Goal: Obtain resource: Download file/media

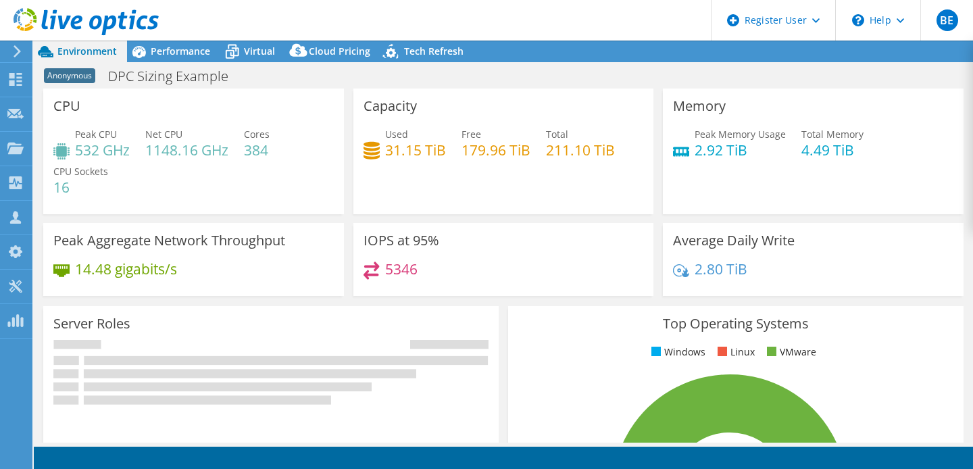
select select "USEast"
select select "USD"
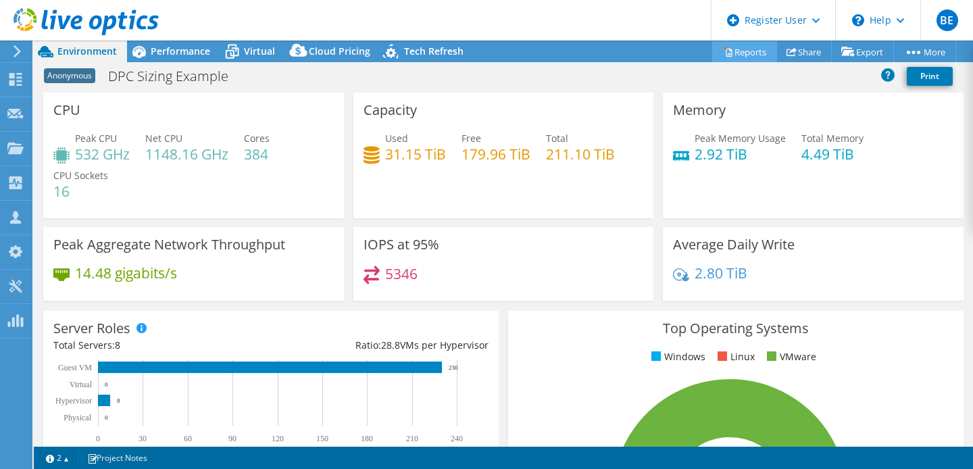
click at [747, 52] on link "Reports" at bounding box center [744, 51] width 65 height 21
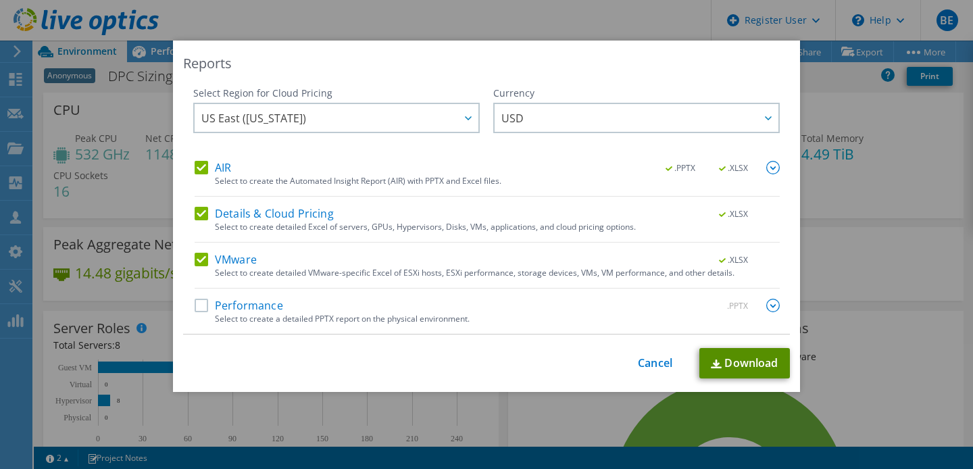
click at [751, 359] on link "Download" at bounding box center [744, 363] width 91 height 30
click at [925, 288] on div "Reports Select Region for Cloud Pricing Asia Pacific ([GEOGRAPHIC_DATA]) [GEOGR…" at bounding box center [486, 235] width 973 height 388
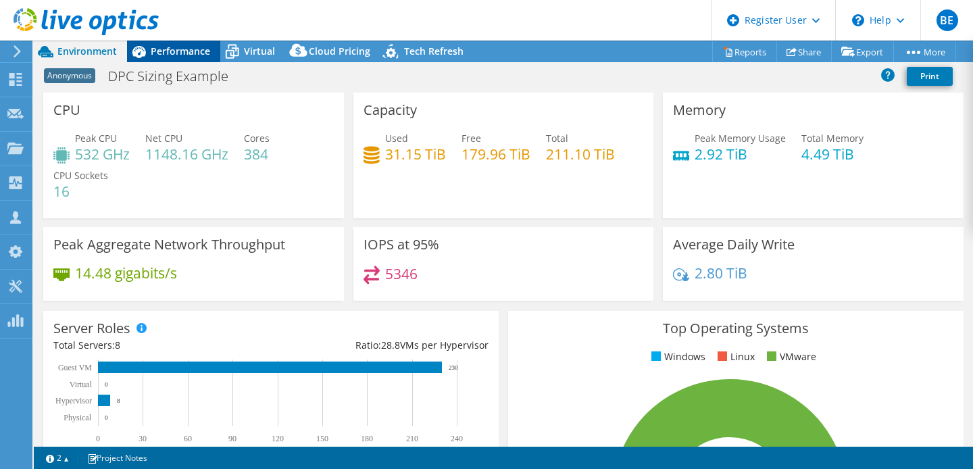
click at [174, 53] on span "Performance" at bounding box center [180, 51] width 59 height 13
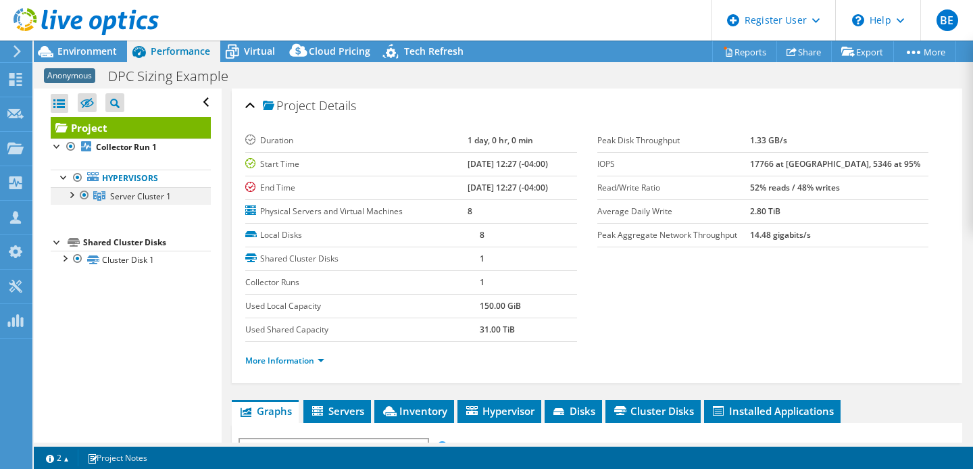
click at [71, 192] on div at bounding box center [71, 194] width 14 height 14
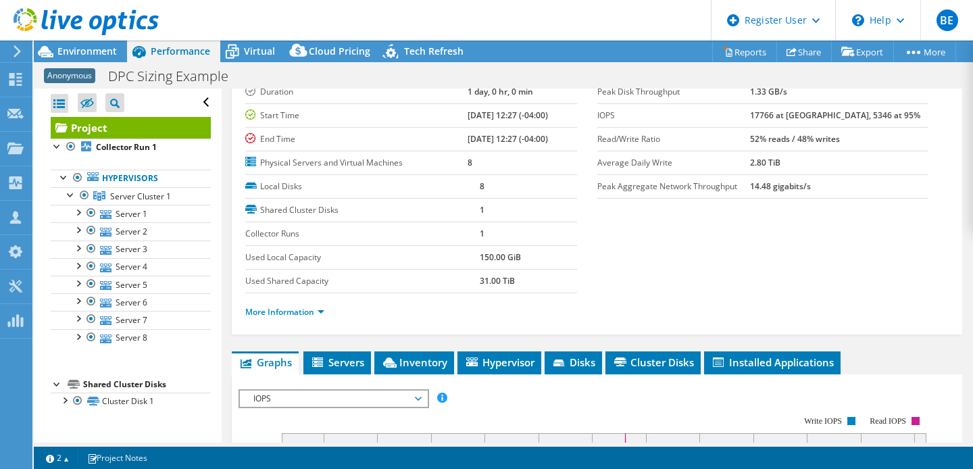
scroll to position [68, 0]
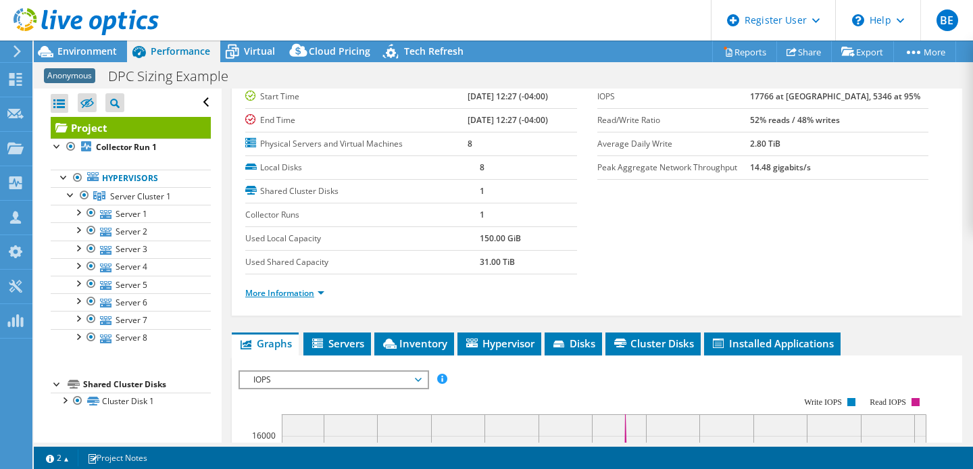
click at [318, 293] on link "More Information" at bounding box center [284, 292] width 79 height 11
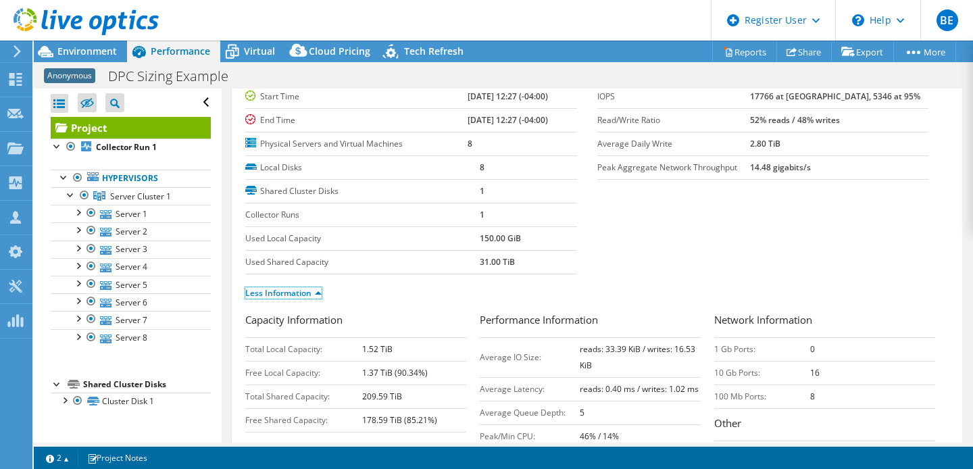
scroll to position [0, 0]
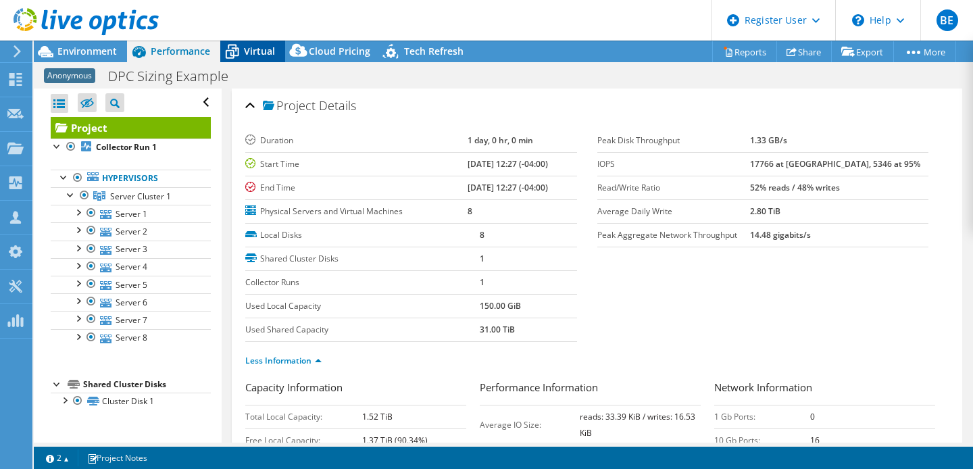
click at [253, 45] on span "Virtual" at bounding box center [259, 51] width 31 height 13
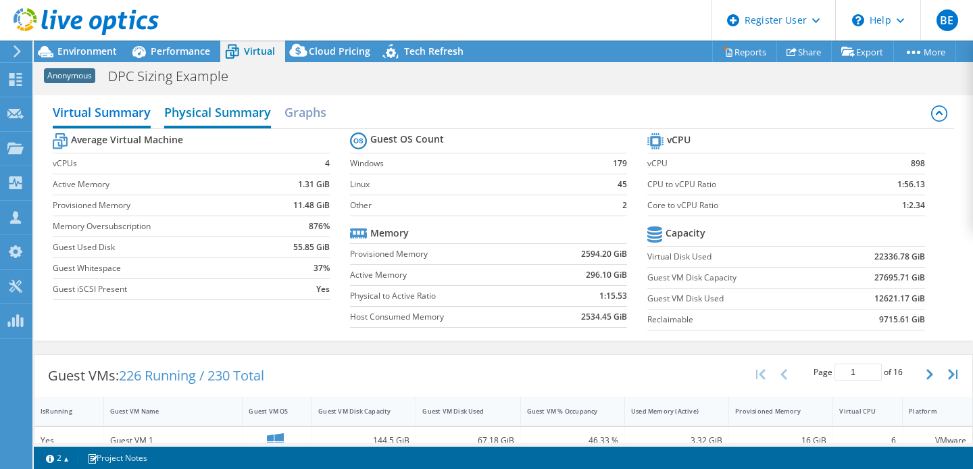
click at [206, 117] on h2 "Physical Summary" at bounding box center [217, 114] width 107 height 30
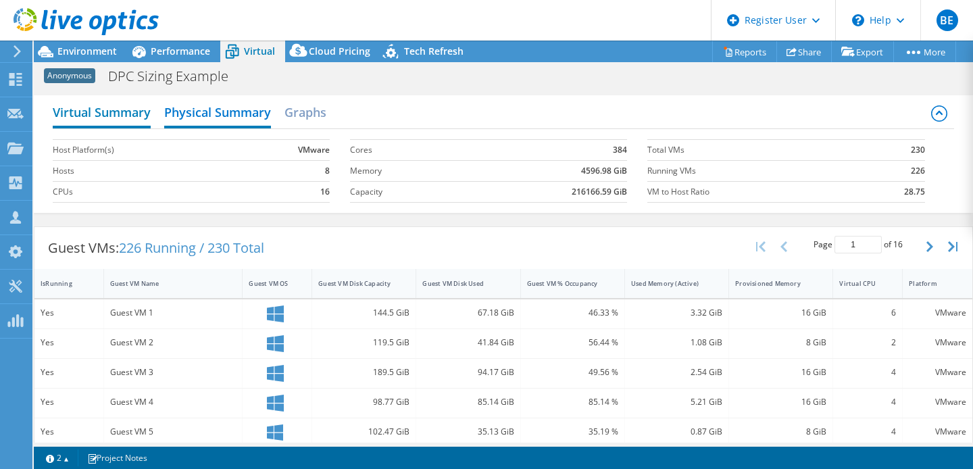
click at [116, 114] on h2 "Virtual Summary" at bounding box center [102, 114] width 98 height 30
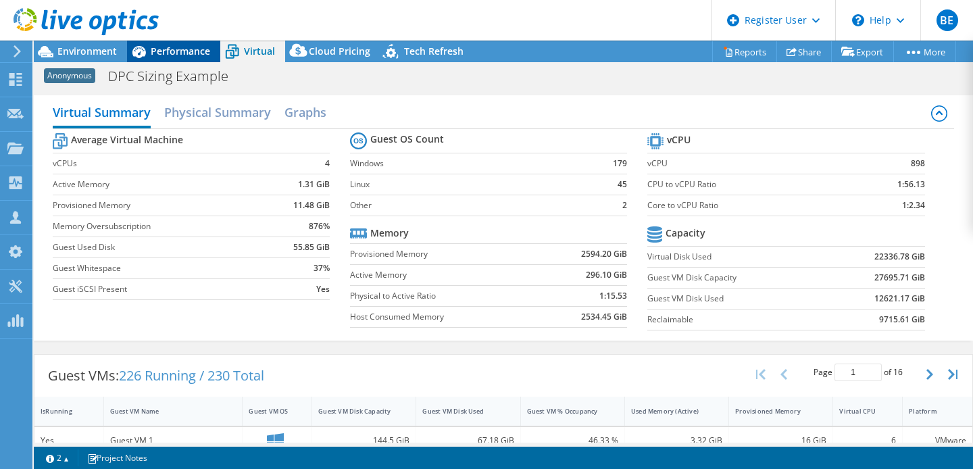
click at [165, 52] on span "Performance" at bounding box center [180, 51] width 59 height 13
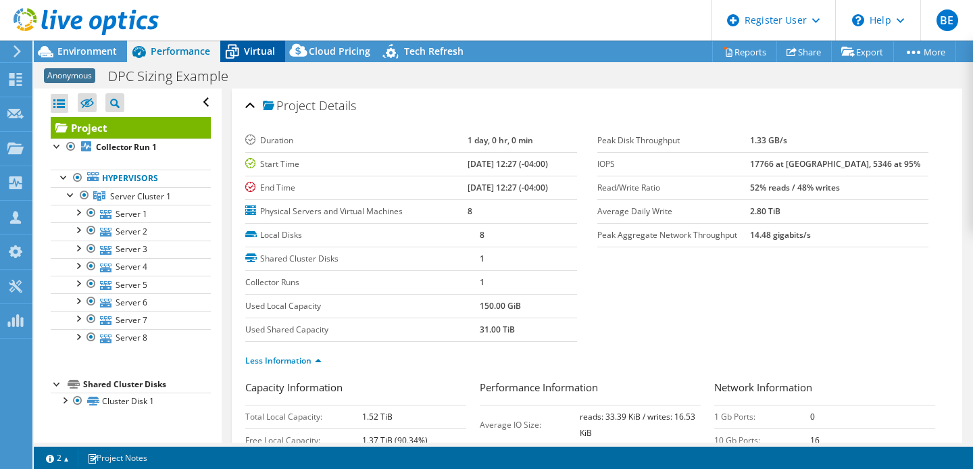
click at [249, 52] on span "Virtual" at bounding box center [259, 51] width 31 height 13
